Goal: Information Seeking & Learning: Learn about a topic

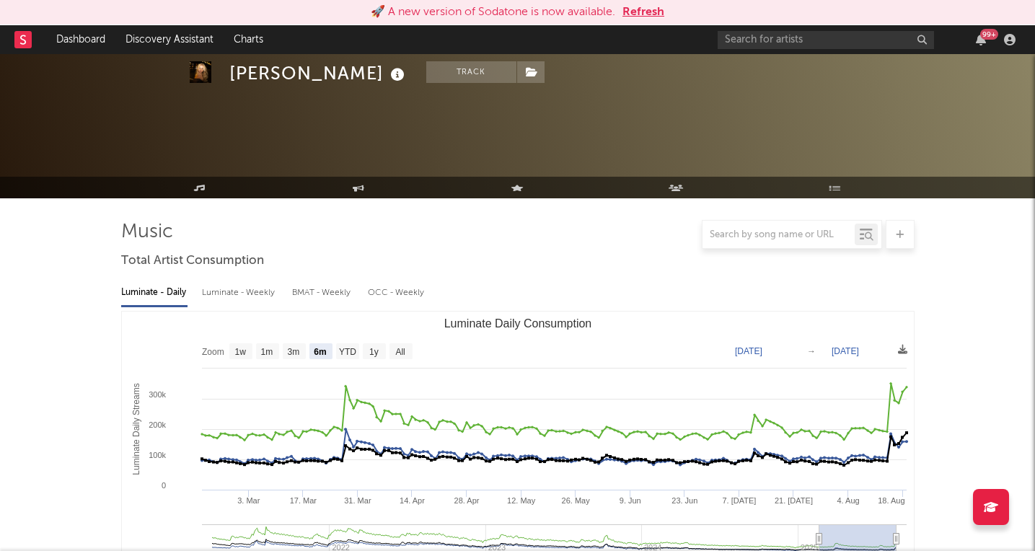
select select "6m"
select select "1w"
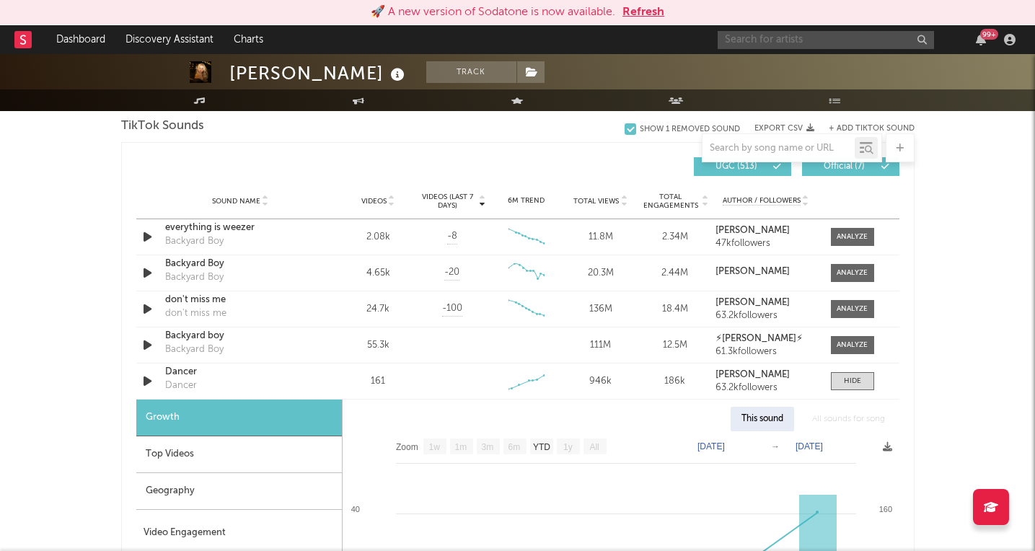
click at [792, 44] on input "text" at bounding box center [826, 40] width 216 height 18
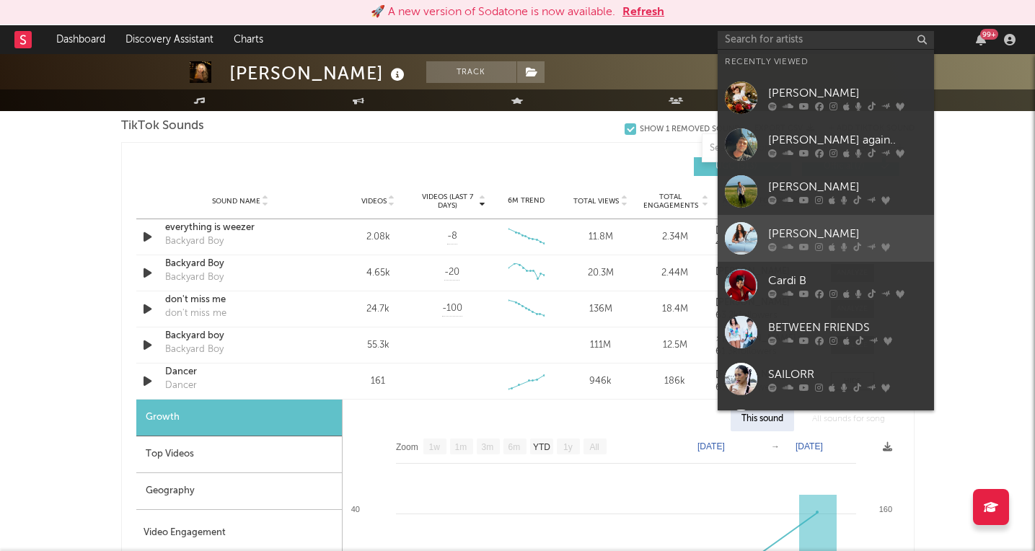
click at [842, 245] on icon at bounding box center [844, 246] width 6 height 9
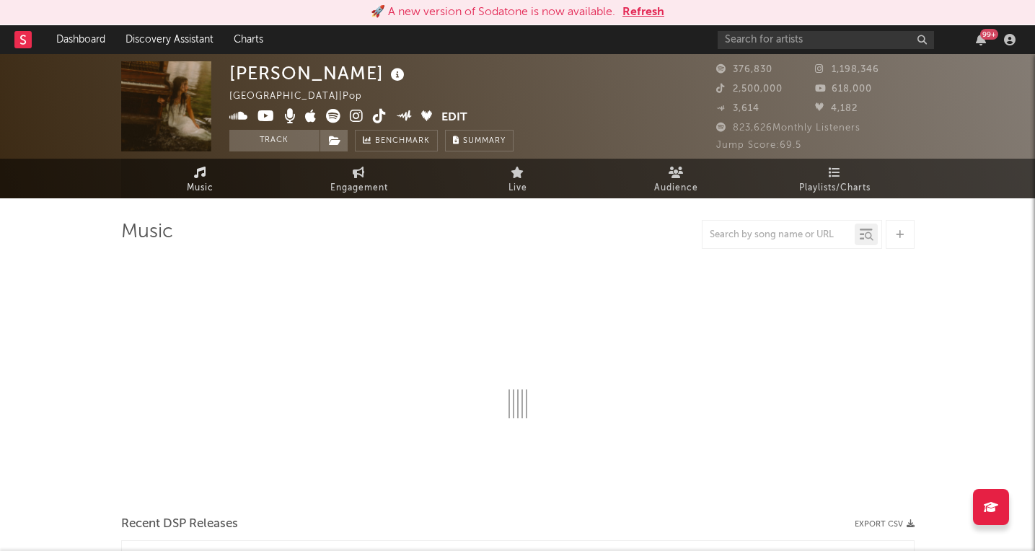
select select "6m"
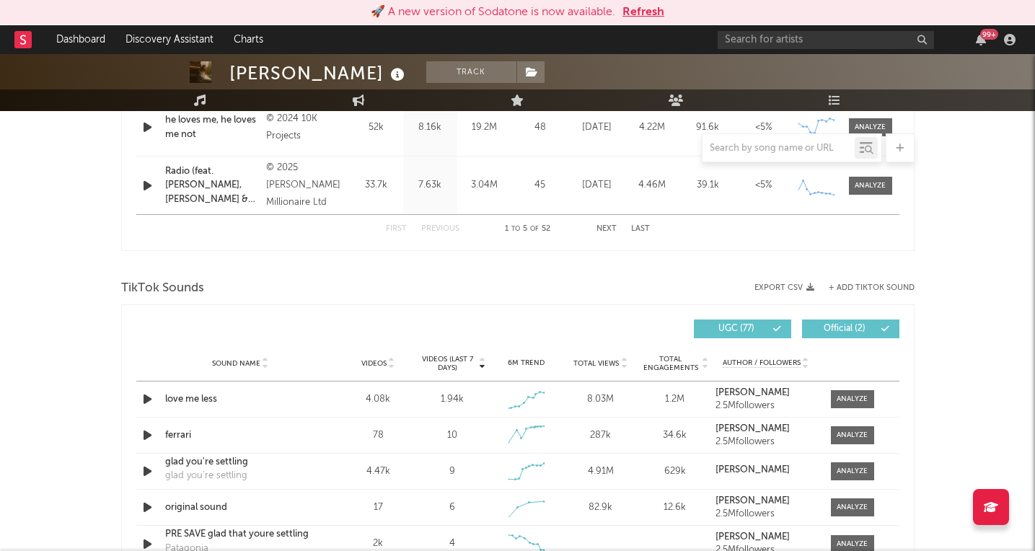
scroll to position [932, 0]
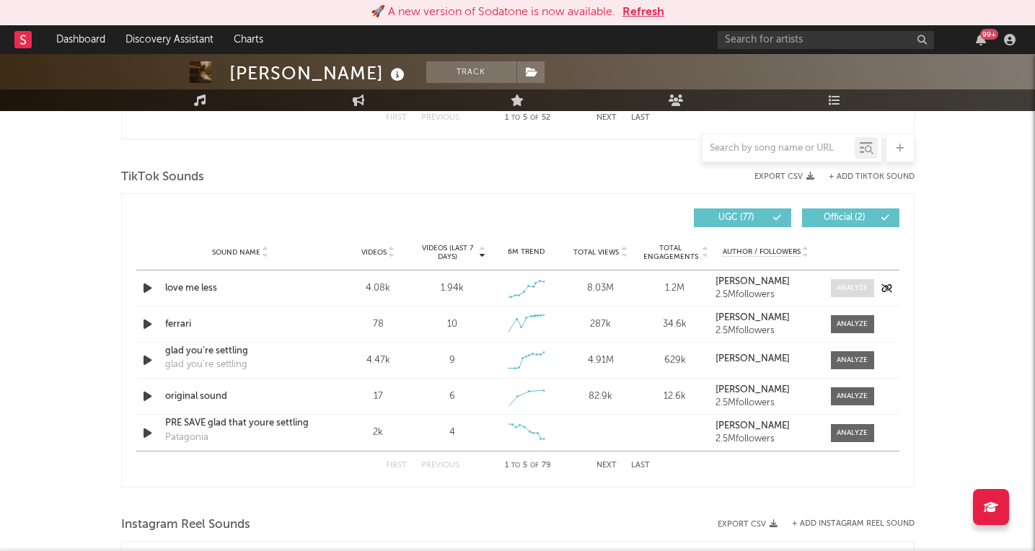
click at [849, 289] on div at bounding box center [852, 288] width 31 height 11
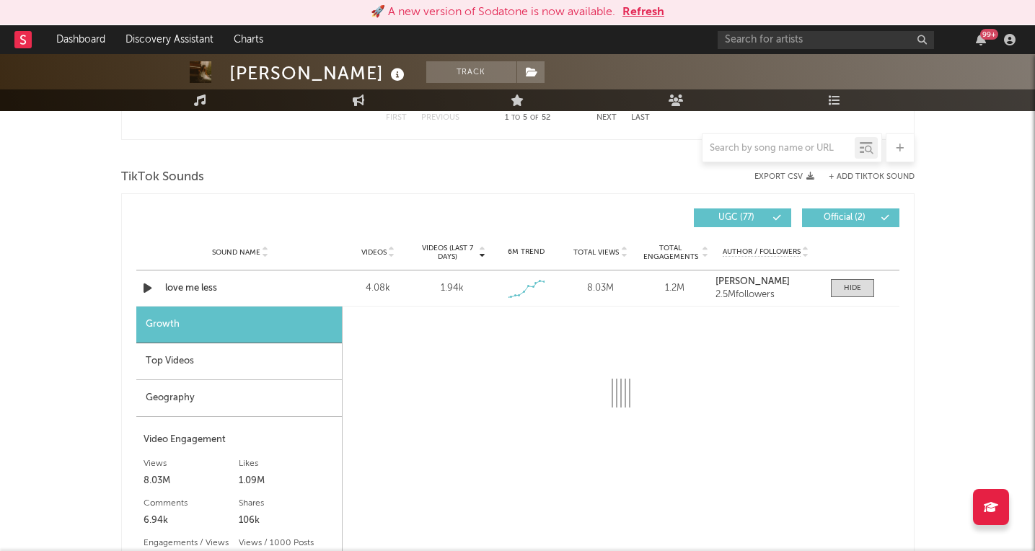
select select "1w"
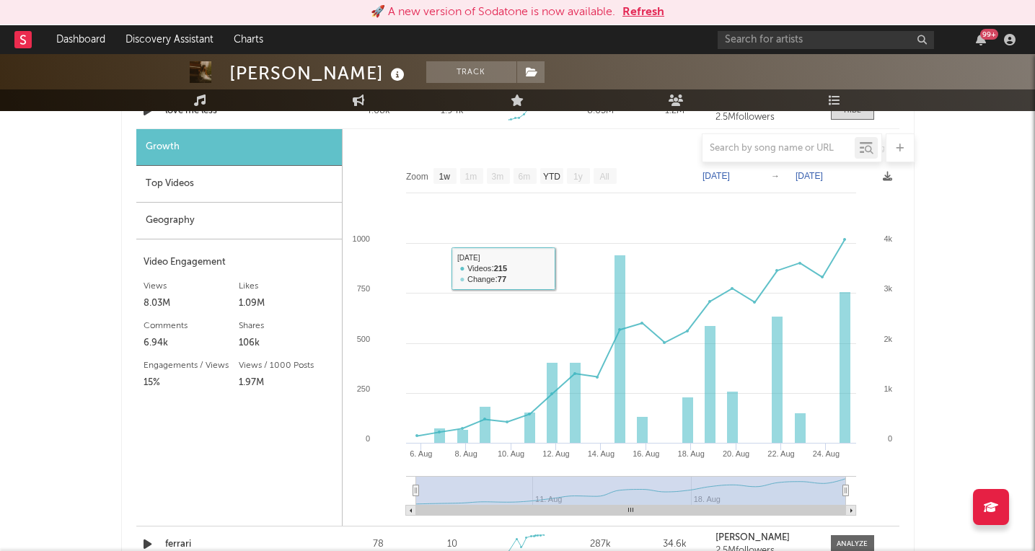
scroll to position [1095, 0]
